Goal: Transaction & Acquisition: Purchase product/service

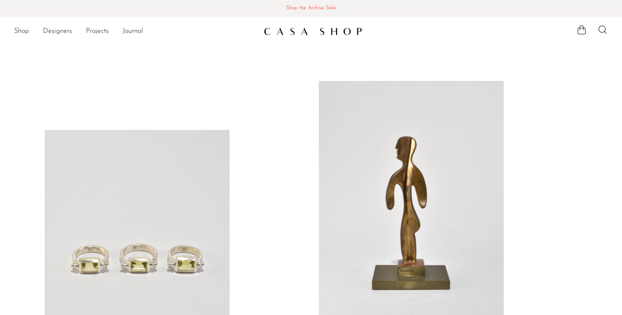
click at [295, 9] on span "Shop the Archive Sale" at bounding box center [311, 9] width 608 height 10
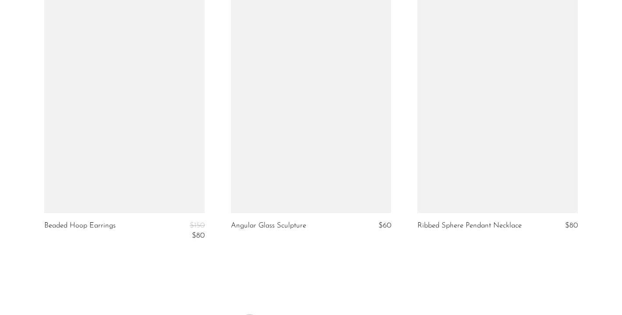
scroll to position [3203, 0]
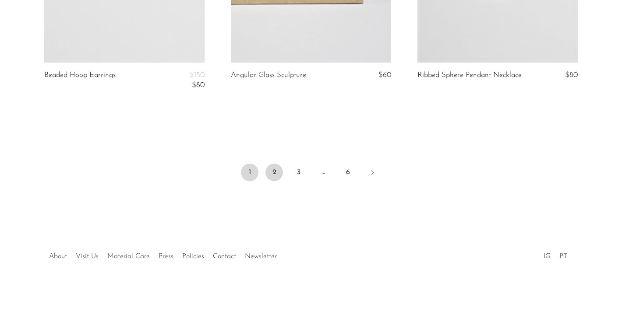
click at [278, 173] on link "2" at bounding box center [274, 173] width 18 height 18
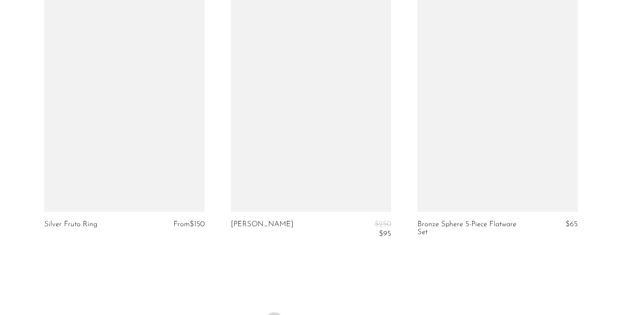
scroll to position [3232, 0]
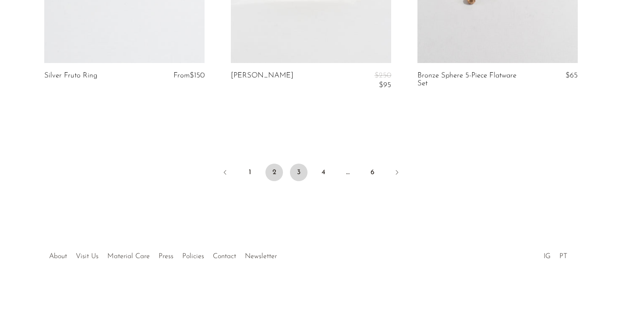
click at [294, 169] on link "3" at bounding box center [299, 173] width 18 height 18
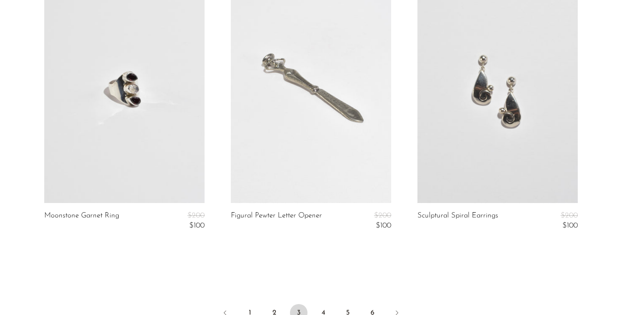
scroll to position [3185, 0]
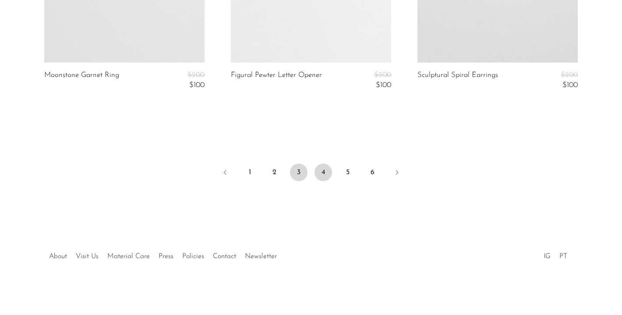
click at [324, 170] on link "4" at bounding box center [323, 173] width 18 height 18
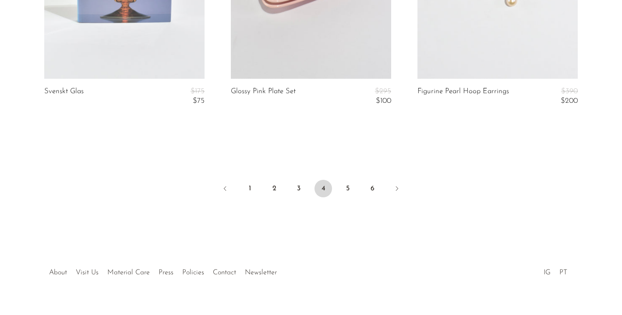
scroll to position [3244, 0]
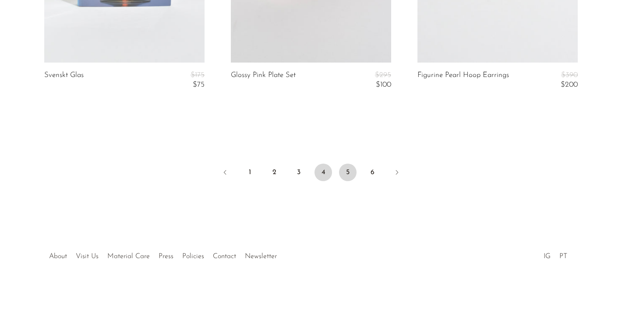
click at [352, 175] on link "5" at bounding box center [348, 173] width 18 height 18
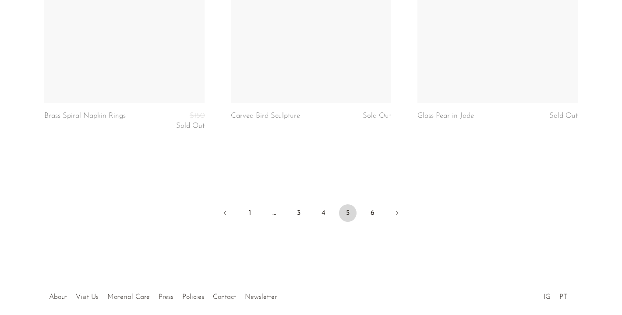
scroll to position [3182, 0]
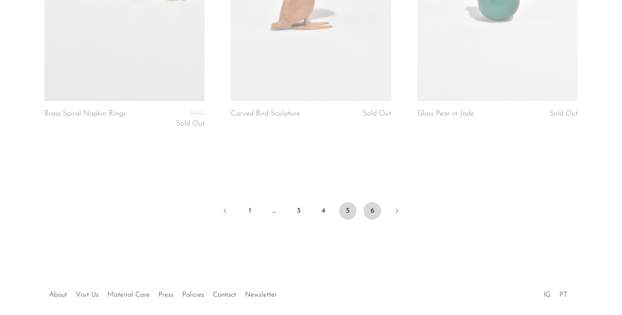
click at [376, 202] on link "6" at bounding box center [372, 211] width 18 height 18
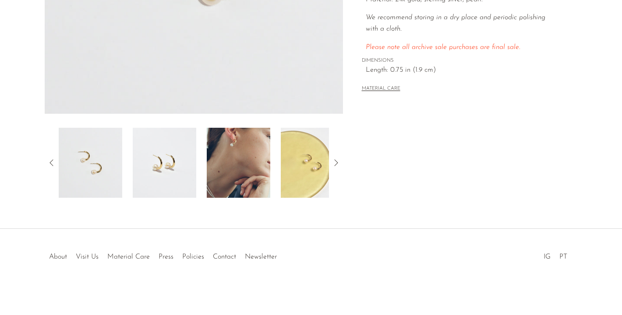
scroll to position [254, 0]
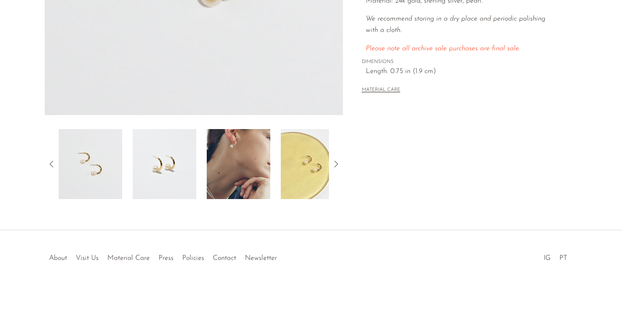
click at [162, 159] on img at bounding box center [164, 164] width 63 height 70
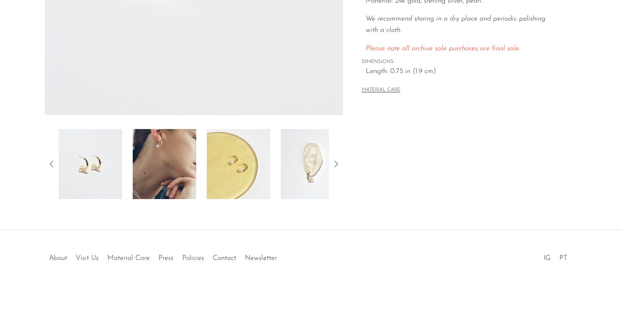
click at [167, 175] on img at bounding box center [164, 164] width 63 height 70
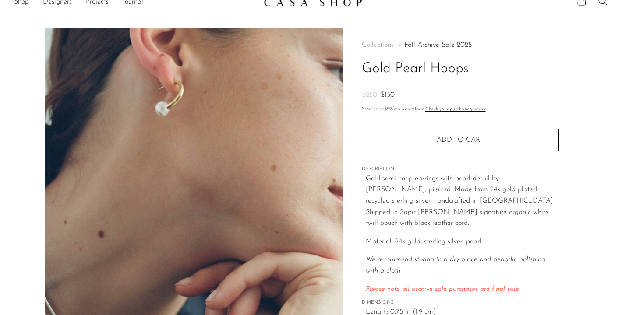
scroll to position [4, 0]
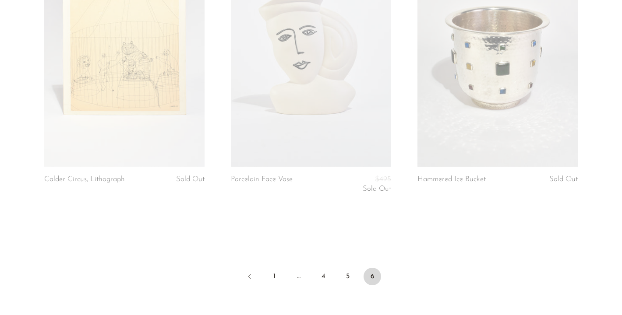
scroll to position [2834, 0]
